Goal: Task Accomplishment & Management: Manage account settings

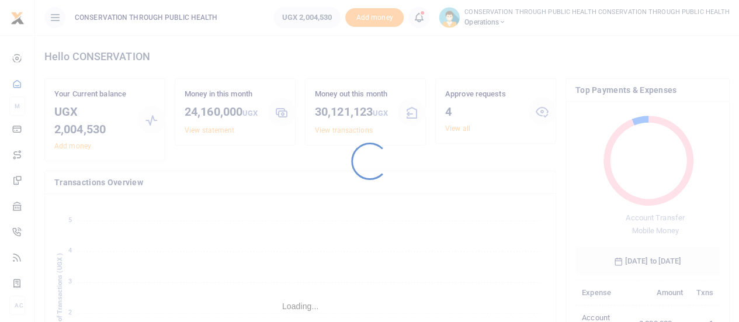
scroll to position [155, 136]
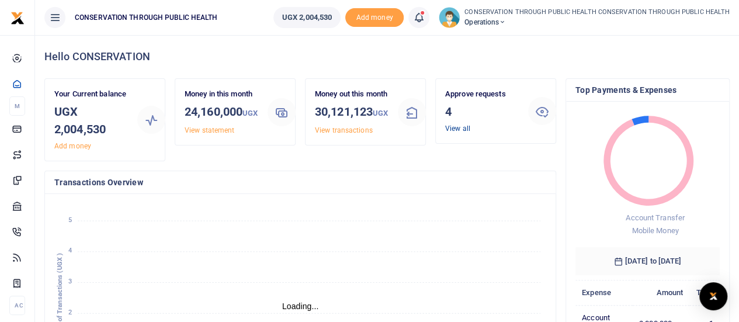
click at [460, 129] on link "View all" at bounding box center [457, 128] width 25 height 8
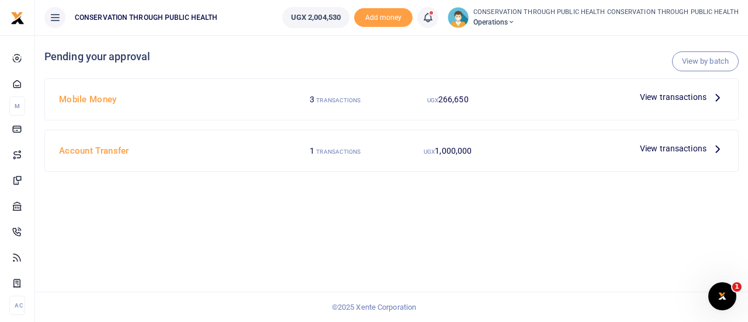
click at [716, 94] on icon at bounding box center [717, 97] width 13 height 13
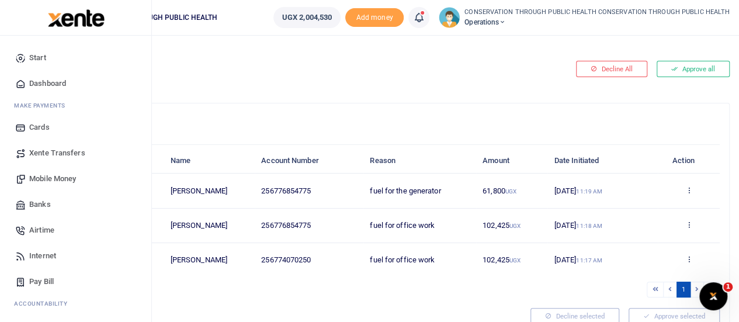
click at [60, 181] on span "Mobile Money" at bounding box center [52, 179] width 47 height 12
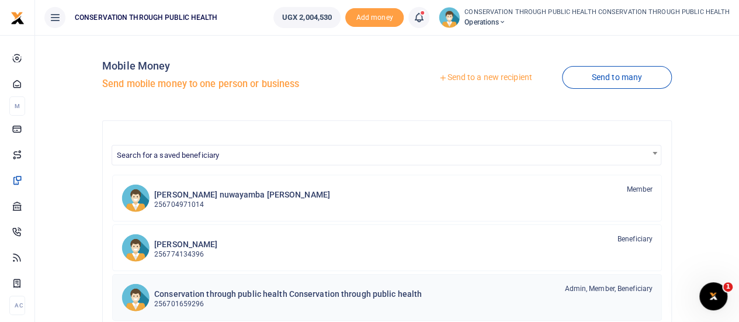
click at [293, 283] on div "Conservation through public health Conservation through public health 256701659…" at bounding box center [288, 296] width 268 height 27
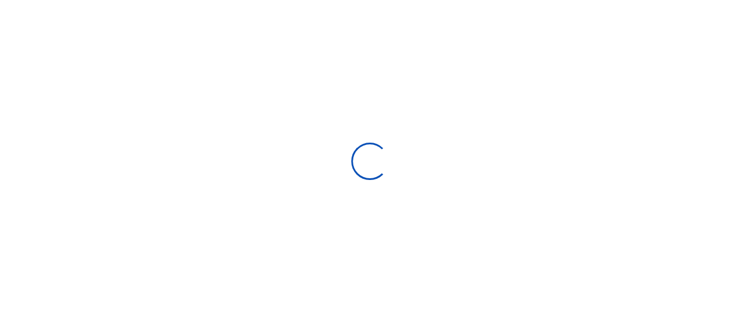
select select "Loading bundles"
select select
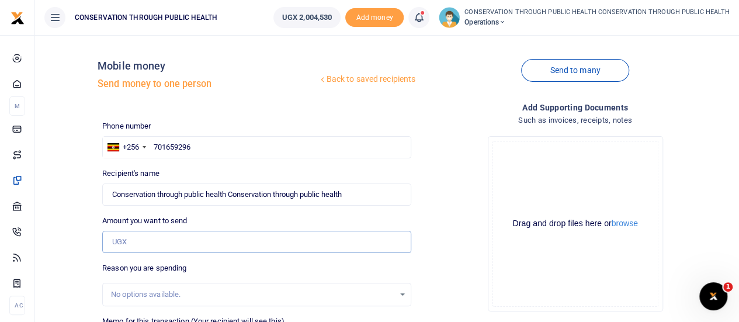
click at [168, 246] on input "Amount you want to send" at bounding box center [256, 242] width 309 height 22
type input "120,000"
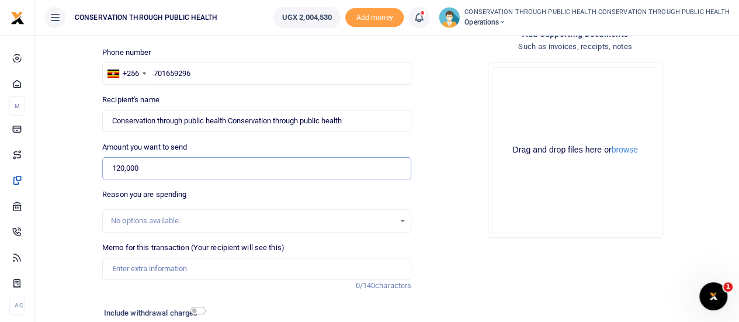
scroll to position [80, 0]
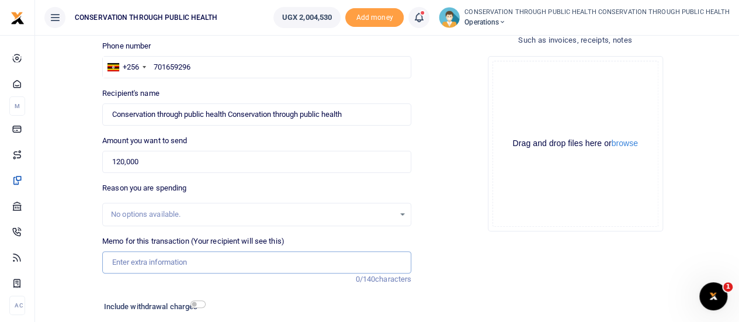
click at [162, 261] on input "Memo for this transaction (Your recipient will see this)" at bounding box center [256, 262] width 309 height 22
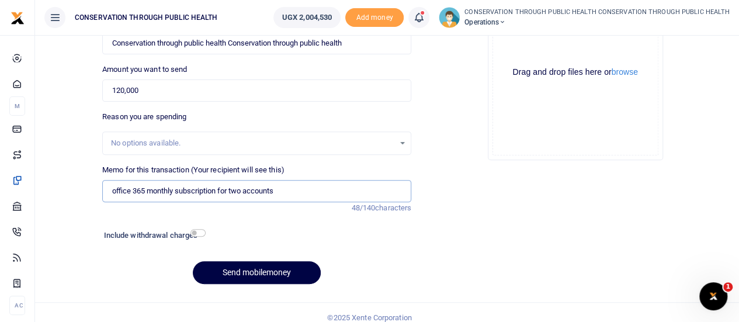
scroll to position [161, 0]
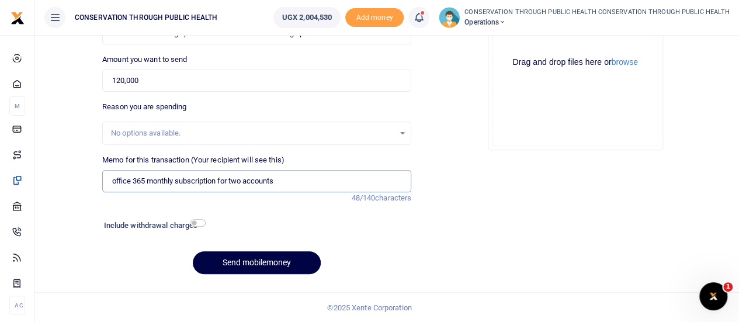
type input "office 365 monthly subscription for two accounts"
click at [201, 224] on input "checkbox" at bounding box center [198, 223] width 15 height 8
checkbox input "true"
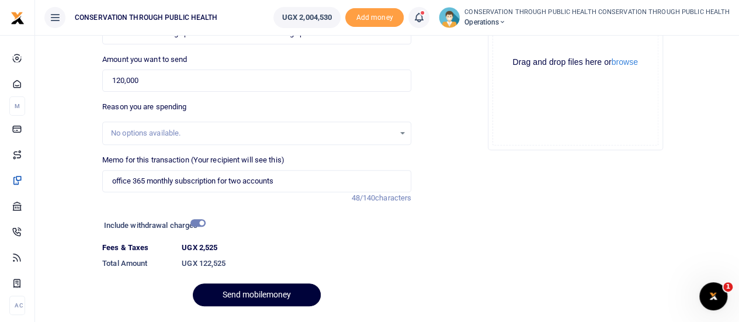
click at [259, 292] on button "Send mobilemoney" at bounding box center [257, 294] width 128 height 23
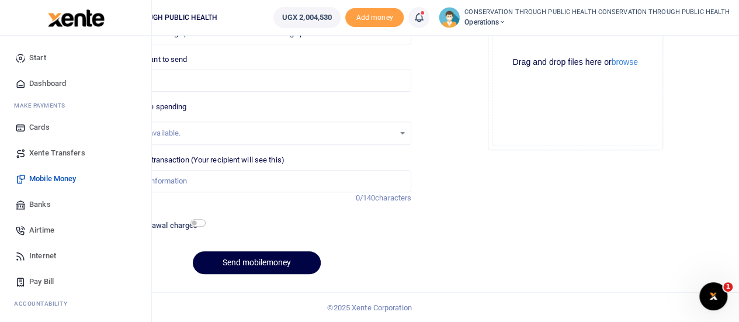
click at [38, 84] on span "Dashboard" at bounding box center [47, 84] width 37 height 12
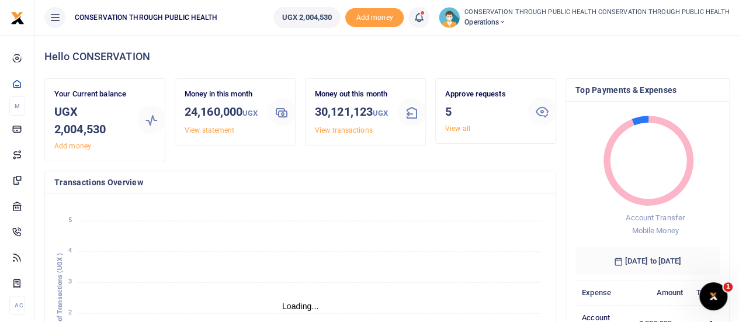
click at [458, 126] on link "View all" at bounding box center [457, 128] width 25 height 8
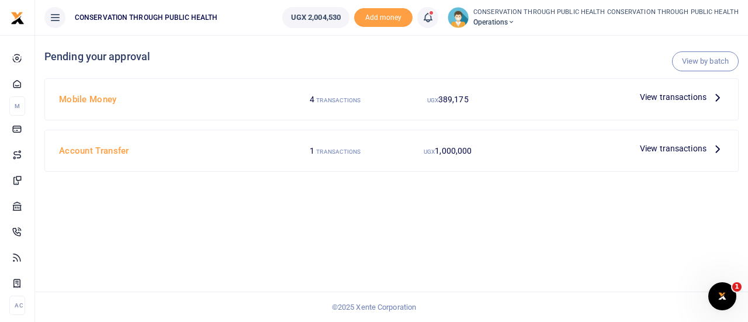
click at [715, 99] on icon at bounding box center [717, 97] width 13 height 13
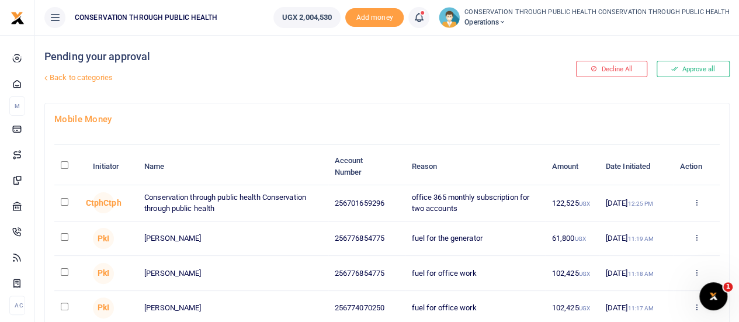
click at [64, 167] on input "\a \a : activate to sort column descending" at bounding box center [65, 165] width 8 height 8
checkbox input "true"
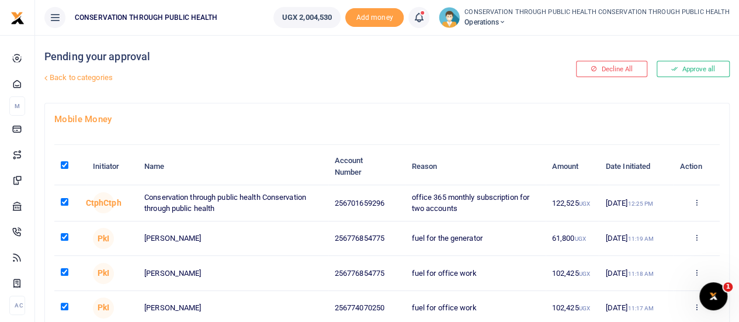
checkbox input "true"
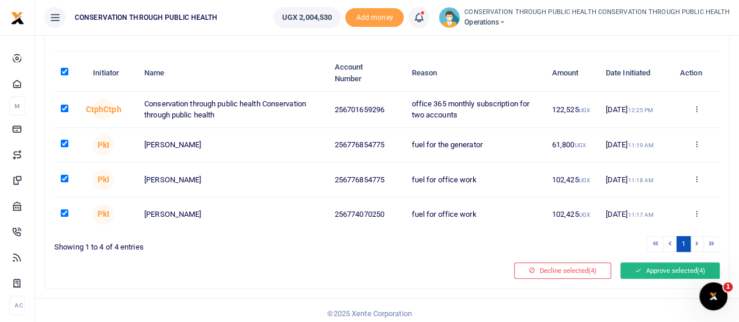
click at [648, 267] on button "Approve selected (4)" at bounding box center [670, 270] width 99 height 16
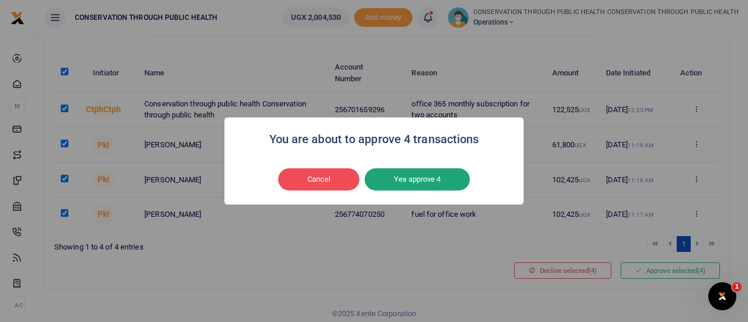
click at [424, 180] on button "Yes approve 4" at bounding box center [417, 179] width 105 height 22
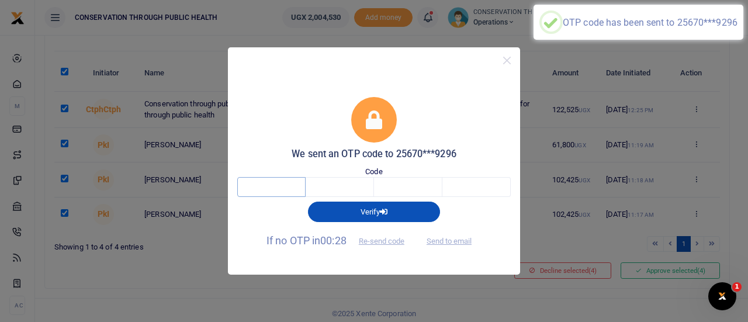
click at [278, 184] on input "text" at bounding box center [271, 187] width 68 height 20
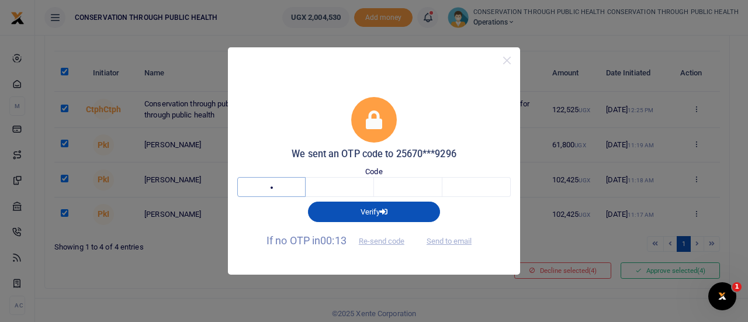
type input "4"
type input "2"
type input "6"
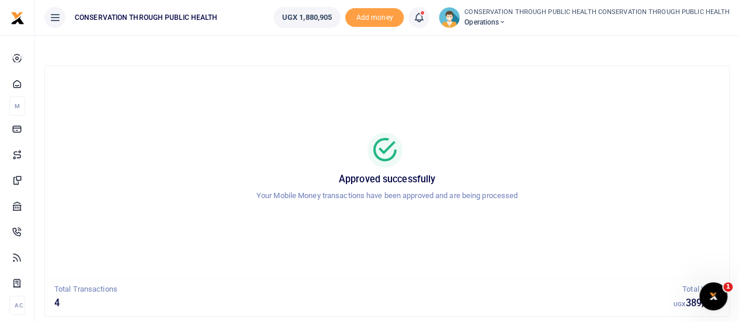
click at [506, 25] on span "Operations" at bounding box center [597, 22] width 265 height 11
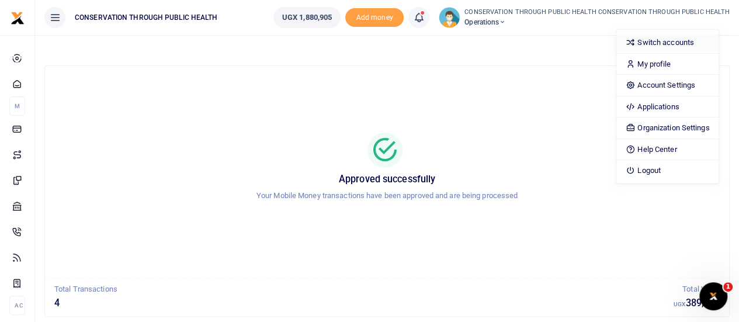
click at [655, 38] on link "Switch accounts" at bounding box center [668, 42] width 102 height 16
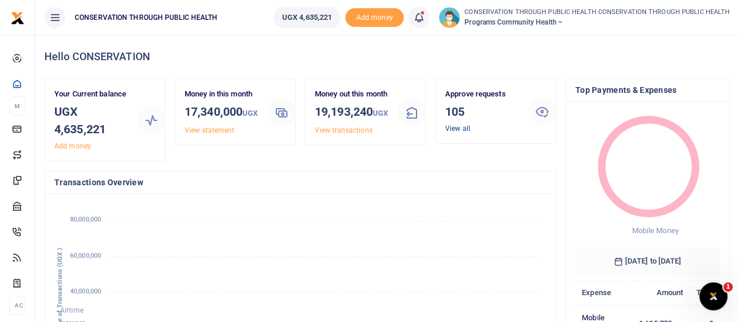
click at [458, 130] on link "View all" at bounding box center [457, 128] width 25 height 8
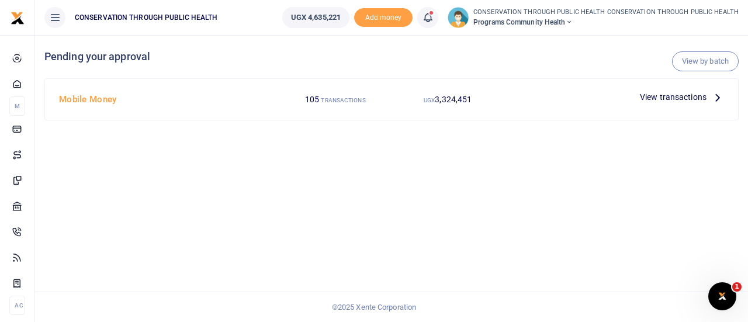
click at [718, 98] on icon at bounding box center [717, 97] width 13 height 13
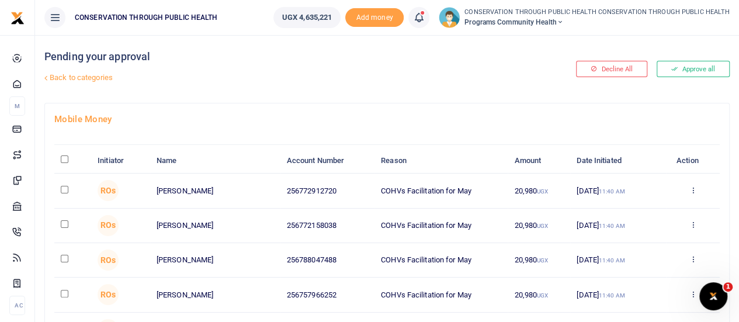
click at [67, 158] on input "\a \a : activate to sort column descending" at bounding box center [65, 159] width 8 height 8
checkbox input "true"
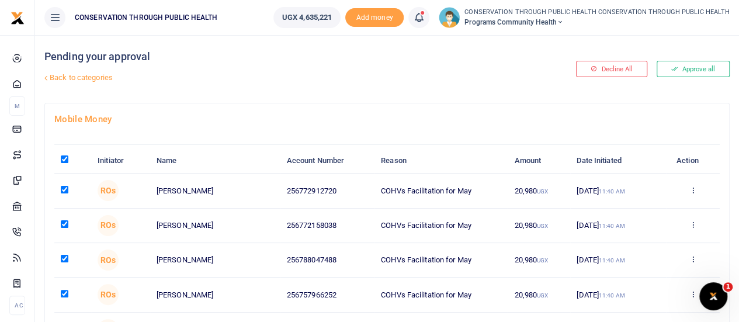
checkbox input "true"
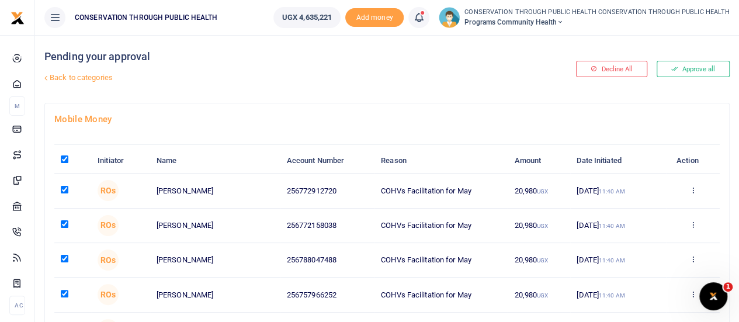
checkbox input "true"
click at [224, 121] on h4 "Mobile Money" at bounding box center [387, 119] width 666 height 13
click at [65, 158] on input "\a \a : activate to sort column descending" at bounding box center [65, 159] width 8 height 8
checkbox input "false"
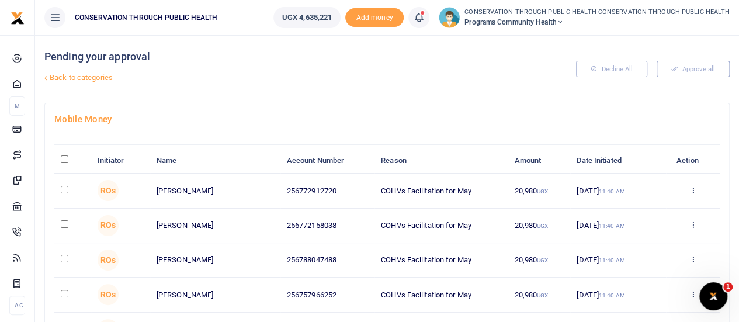
checkbox input "false"
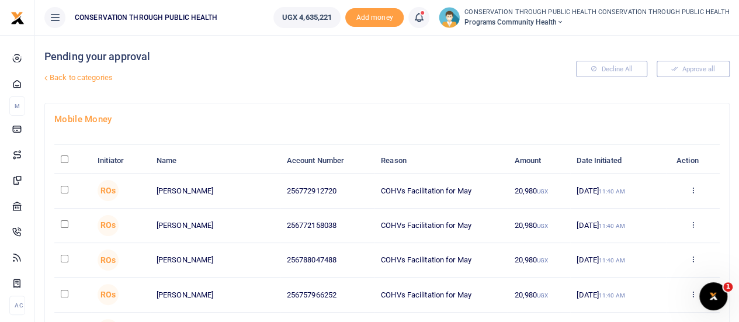
checkbox input "false"
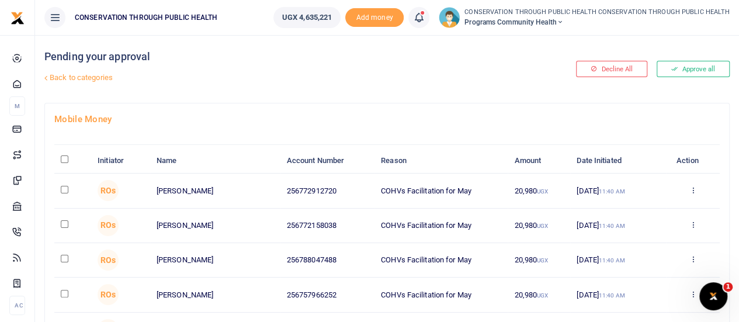
click at [65, 158] on input "\a \a : activate to sort column descending" at bounding box center [65, 159] width 8 height 8
checkbox input "true"
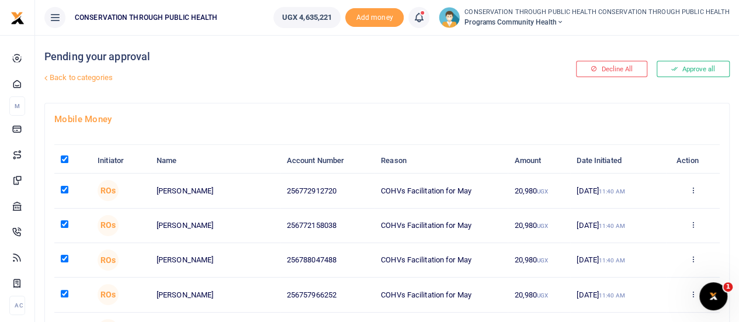
checkbox input "true"
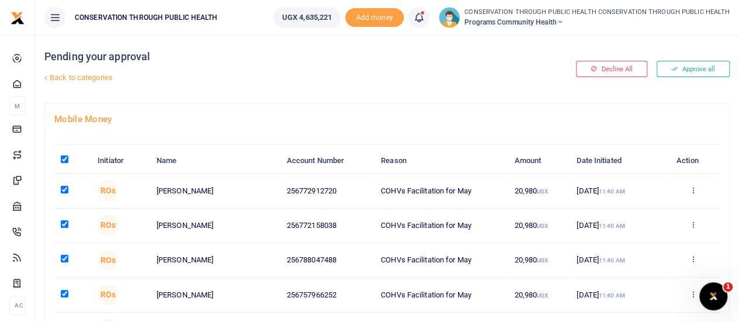
checkbox input "true"
click at [65, 158] on input "\a \a : activate to sort column descending" at bounding box center [65, 159] width 8 height 8
checkbox input "false"
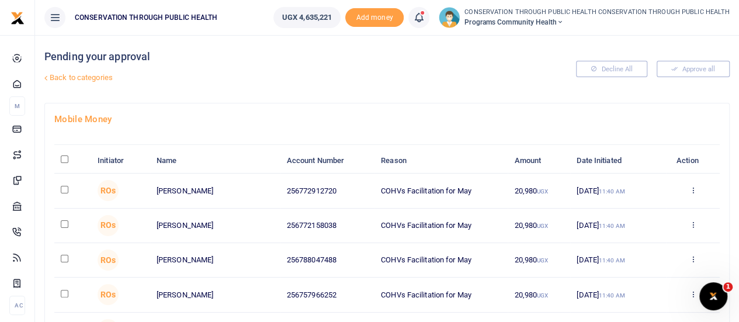
checkbox input "false"
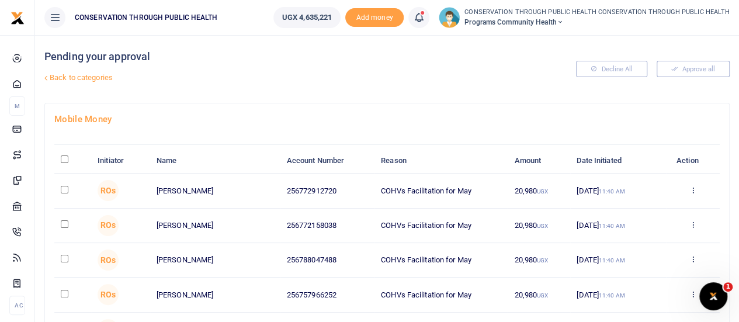
checkbox input "false"
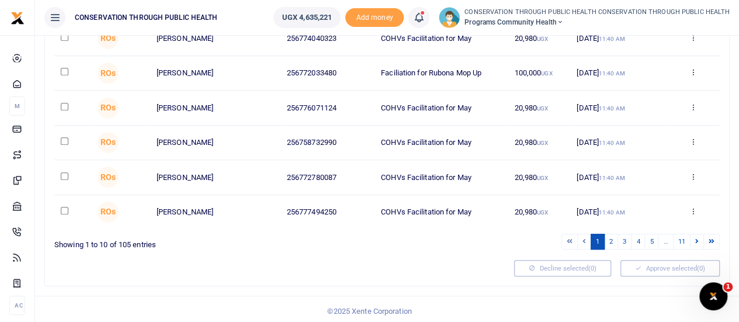
scroll to position [291, 0]
click at [641, 235] on link "4" at bounding box center [638, 242] width 14 height 16
click at [664, 240] on li "…" at bounding box center [666, 242] width 15 height 16
click at [697, 238] on icon at bounding box center [698, 241] width 4 height 6
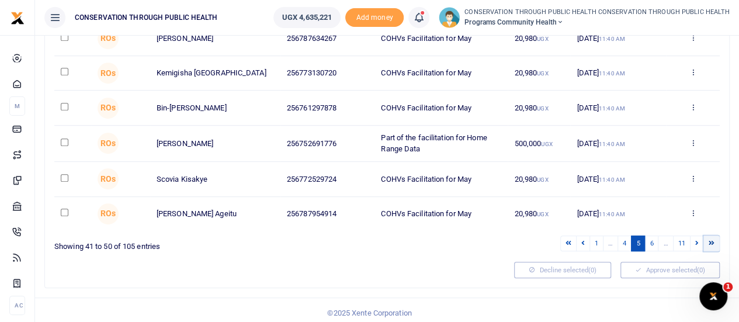
click at [714, 240] on icon at bounding box center [712, 243] width 6 height 6
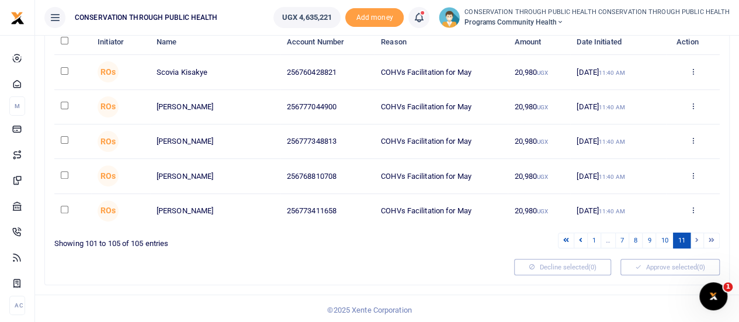
click at [714, 238] on li at bounding box center [712, 241] width 16 height 16
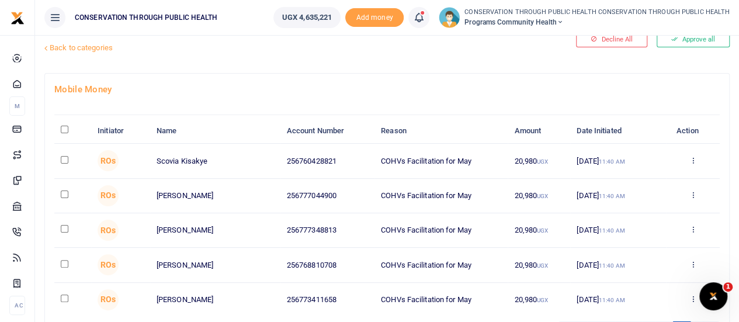
scroll to position [29, 0]
click at [67, 124] on th "\a \a : activate to sort column descending" at bounding box center [72, 131] width 37 height 25
click at [63, 134] on th "\a \a : activate to sort column descending" at bounding box center [72, 131] width 37 height 25
click at [68, 128] on input "\a \a : activate to sort column descending" at bounding box center [65, 130] width 8 height 8
checkbox input "true"
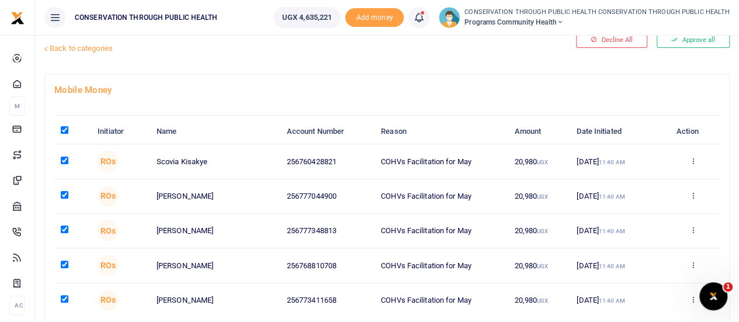
checkbox input "true"
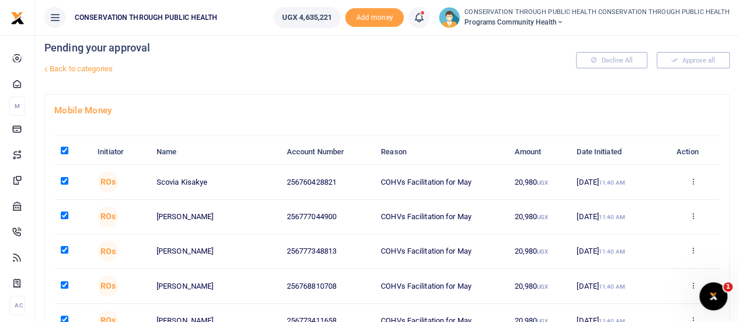
scroll to position [0, 0]
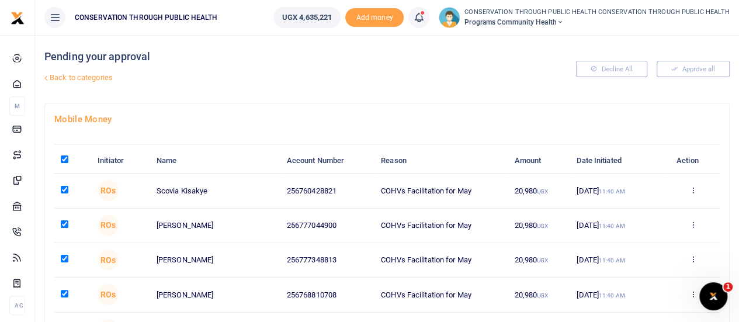
click at [50, 79] on link "Back to categories" at bounding box center [269, 78] width 457 height 20
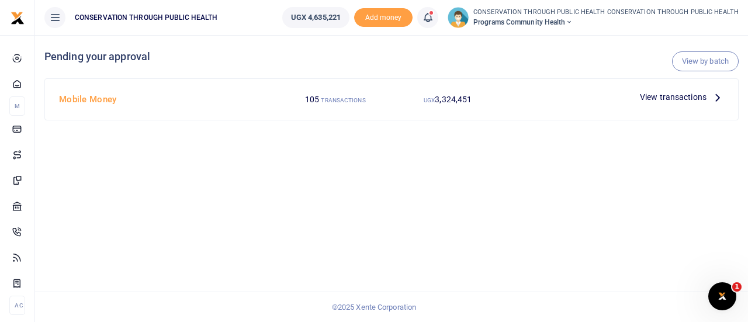
click at [721, 94] on icon at bounding box center [717, 97] width 13 height 13
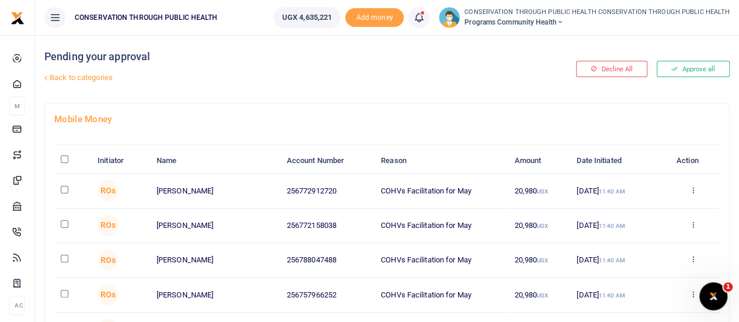
click at [721, 94] on div "Decline All Approve all" at bounding box center [618, 69] width 231 height 68
drag, startPoint x: 0, startPoint y: 0, endPoint x: 721, endPoint y: 94, distance: 727.4
click at [721, 94] on div "Decline All Approve all" at bounding box center [618, 69] width 231 height 68
click at [690, 68] on button "Approve all" at bounding box center [693, 69] width 73 height 16
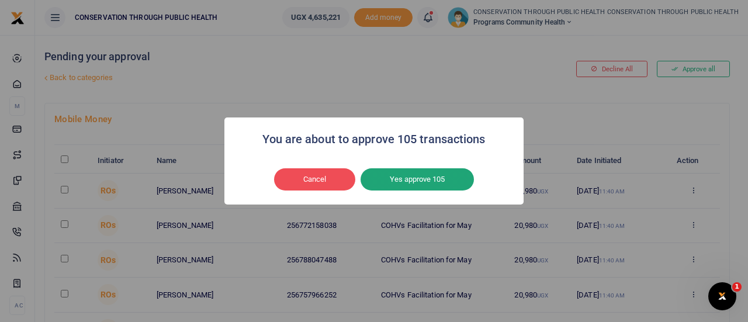
click at [427, 184] on button "Yes approve 105" at bounding box center [417, 179] width 113 height 22
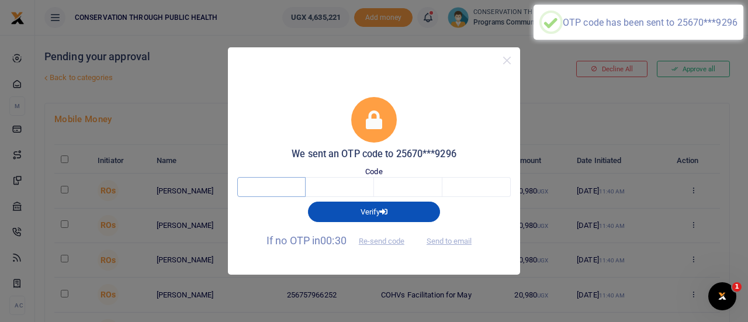
click at [264, 182] on input "text" at bounding box center [271, 187] width 68 height 20
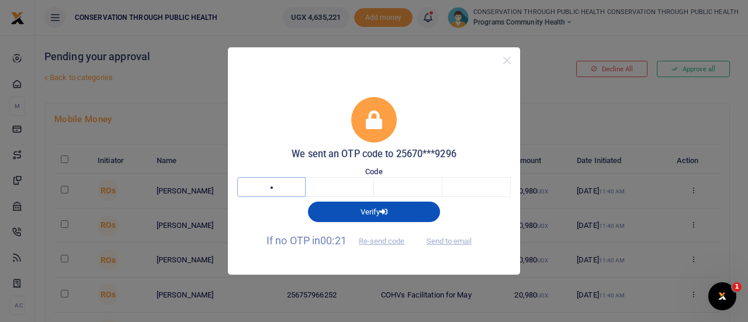
type input "8"
type input "4"
type input "9"
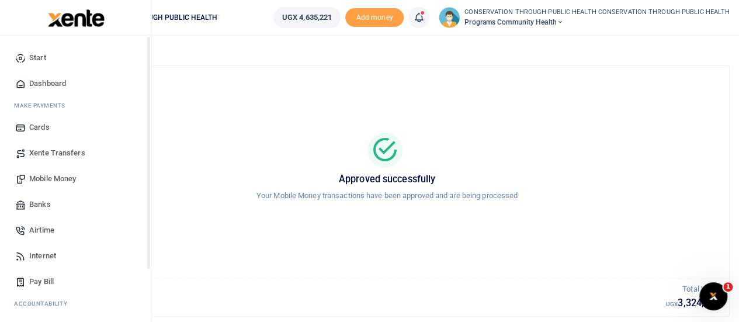
click at [53, 86] on span "Dashboard" at bounding box center [47, 84] width 37 height 12
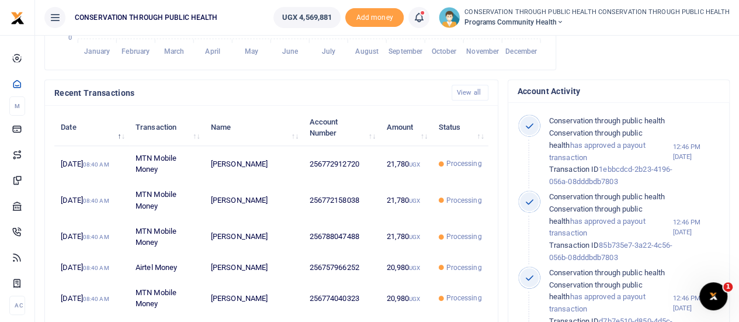
scroll to position [334, 0]
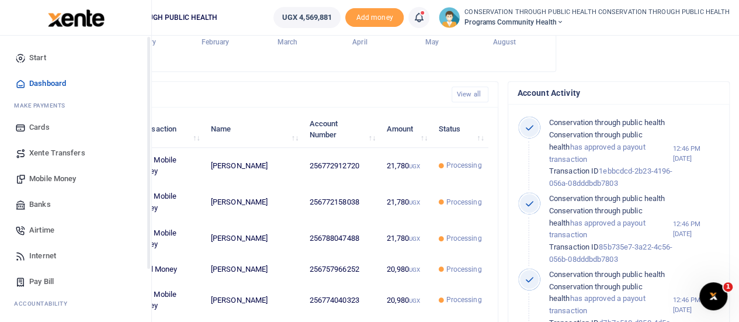
click at [40, 84] on span "Dashboard" at bounding box center [47, 84] width 37 height 12
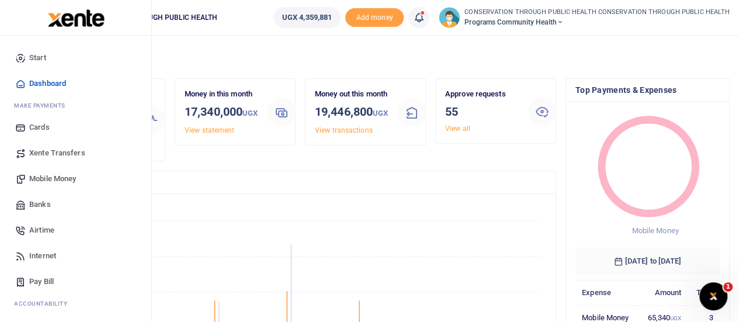
click at [47, 84] on span "Dashboard" at bounding box center [47, 84] width 37 height 12
click at [33, 85] on span "Dashboard" at bounding box center [47, 84] width 37 height 12
click at [55, 81] on span "Dashboard" at bounding box center [47, 84] width 37 height 12
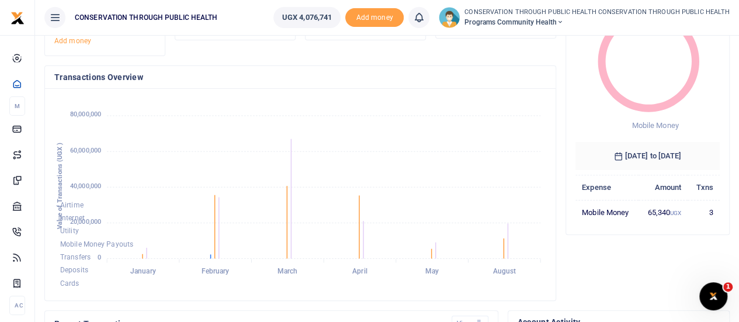
scroll to position [103, 0]
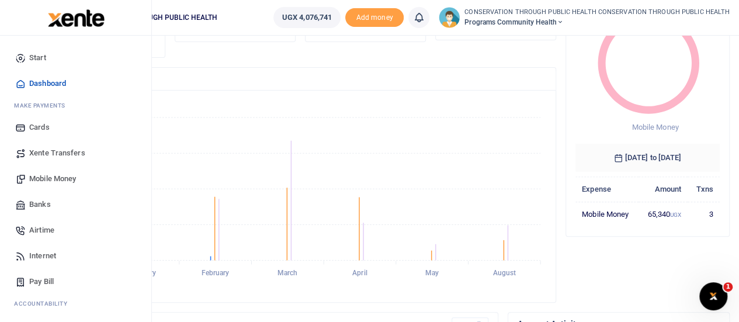
click at [42, 83] on span "Dashboard" at bounding box center [47, 84] width 37 height 12
